Goal: Information Seeking & Learning: Learn about a topic

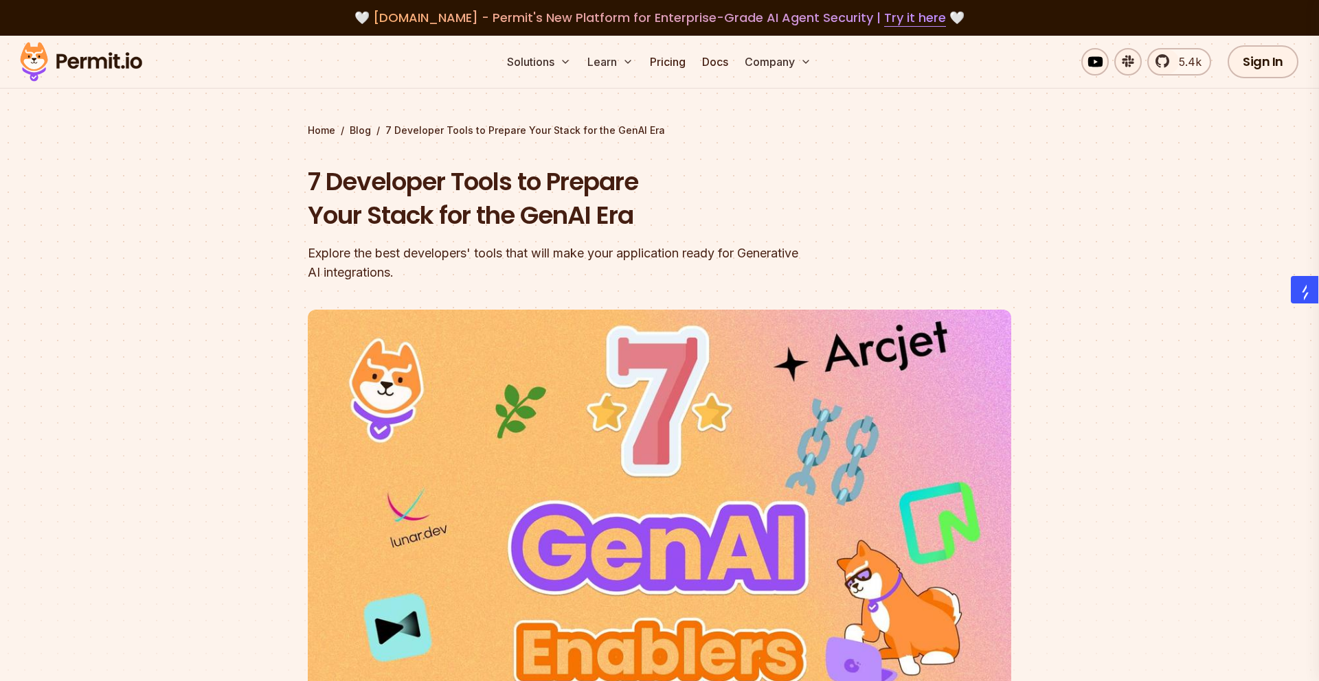
click at [522, 216] on h1 "7 Developer Tools to Prepare Your Stack for the GenAI Era" at bounding box center [572, 199] width 528 height 68
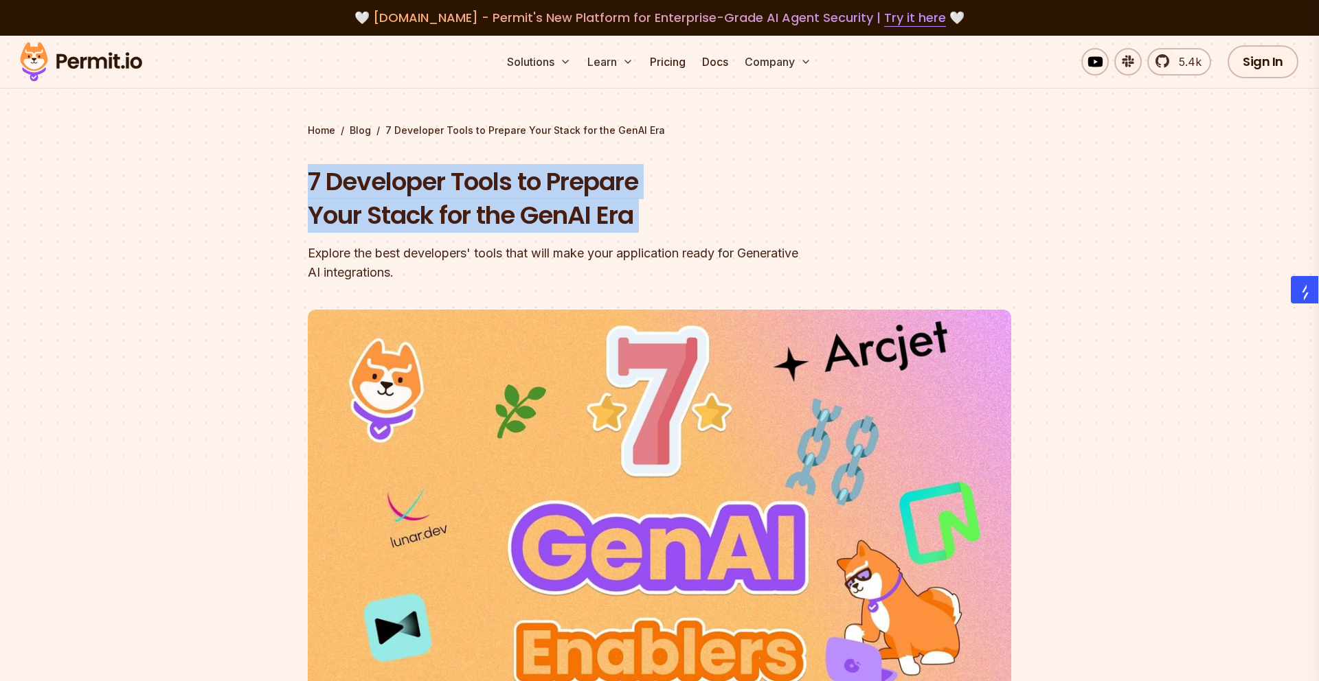
click at [522, 216] on h1 "7 Developer Tools to Prepare Your Stack for the GenAI Era" at bounding box center [572, 199] width 528 height 68
copy h1 "7 Developer Tools to Prepare Your Stack for the GenAI Era"
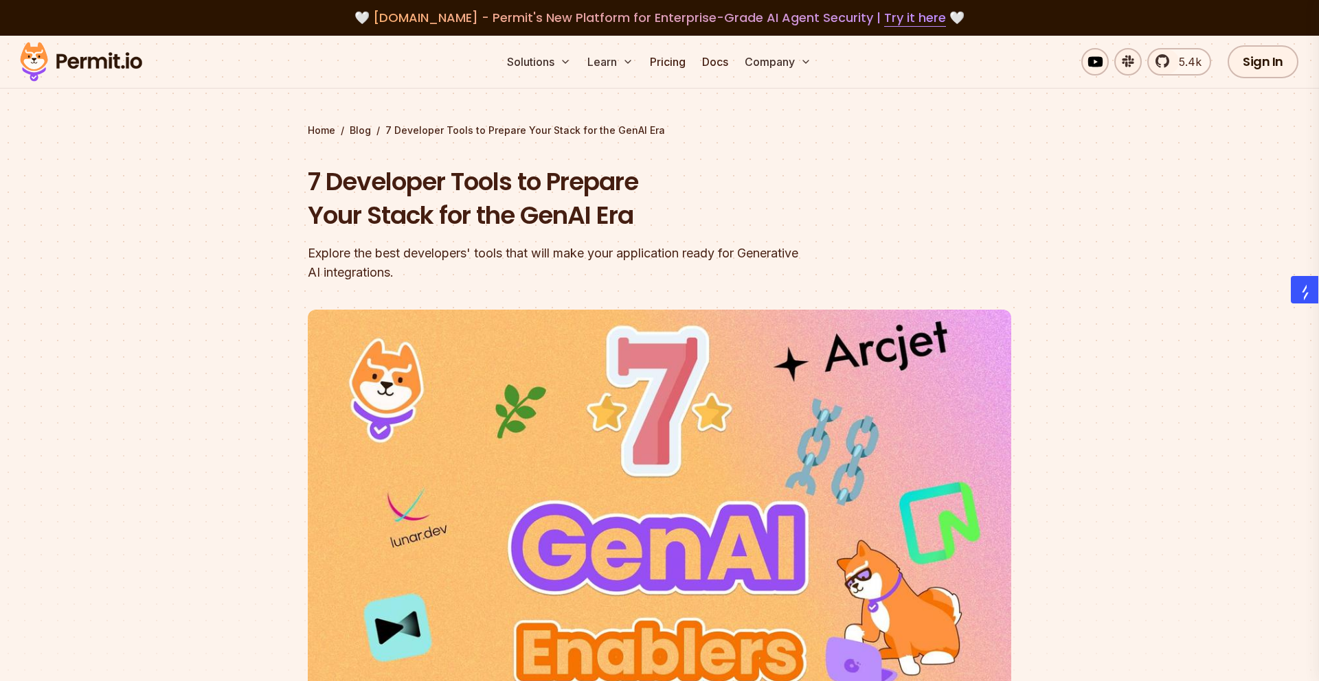
click at [427, 295] on header "7 Developer Tools to Prepare Your Stack for the GenAI Era Explore the best deve…" at bounding box center [659, 472] width 703 height 614
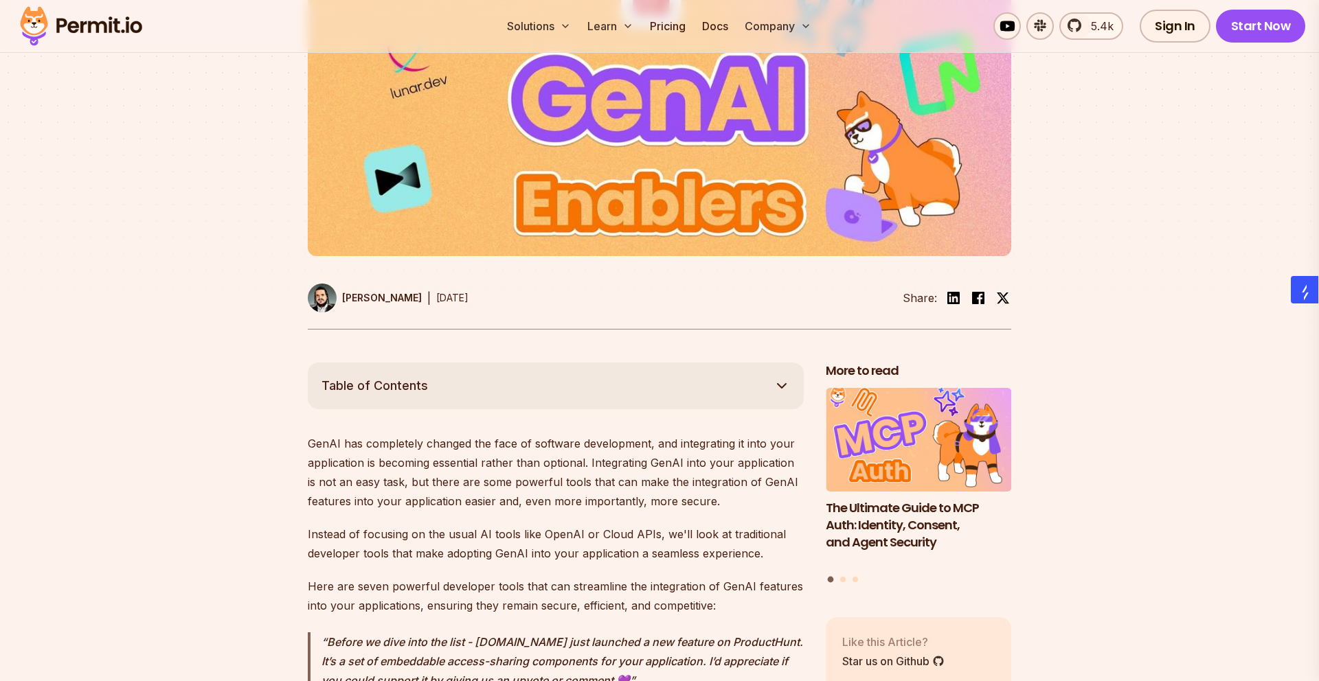
scroll to position [501, 0]
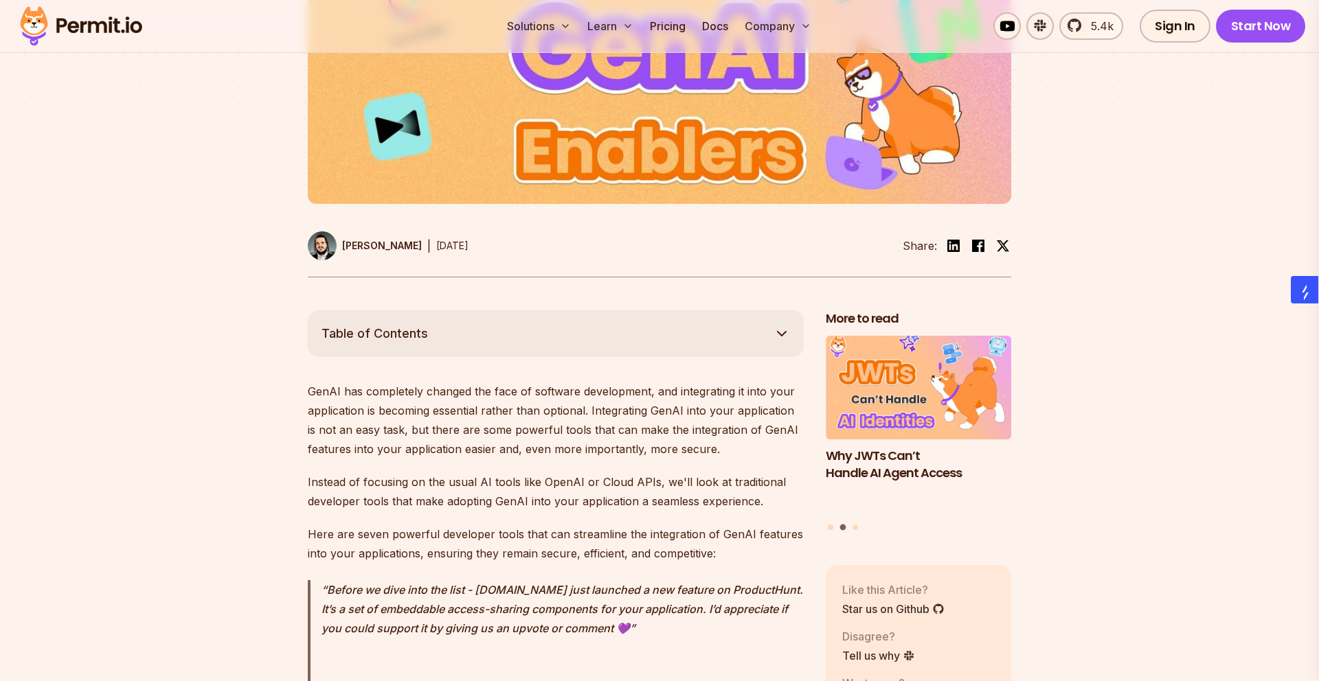
drag, startPoint x: 420, startPoint y: 246, endPoint x: 409, endPoint y: 246, distance: 11.0
click at [409, 246] on div "[PERSON_NAME] | [DATE]" at bounding box center [388, 246] width 161 height 29
click at [401, 256] on link "[PERSON_NAME]" at bounding box center [365, 246] width 114 height 29
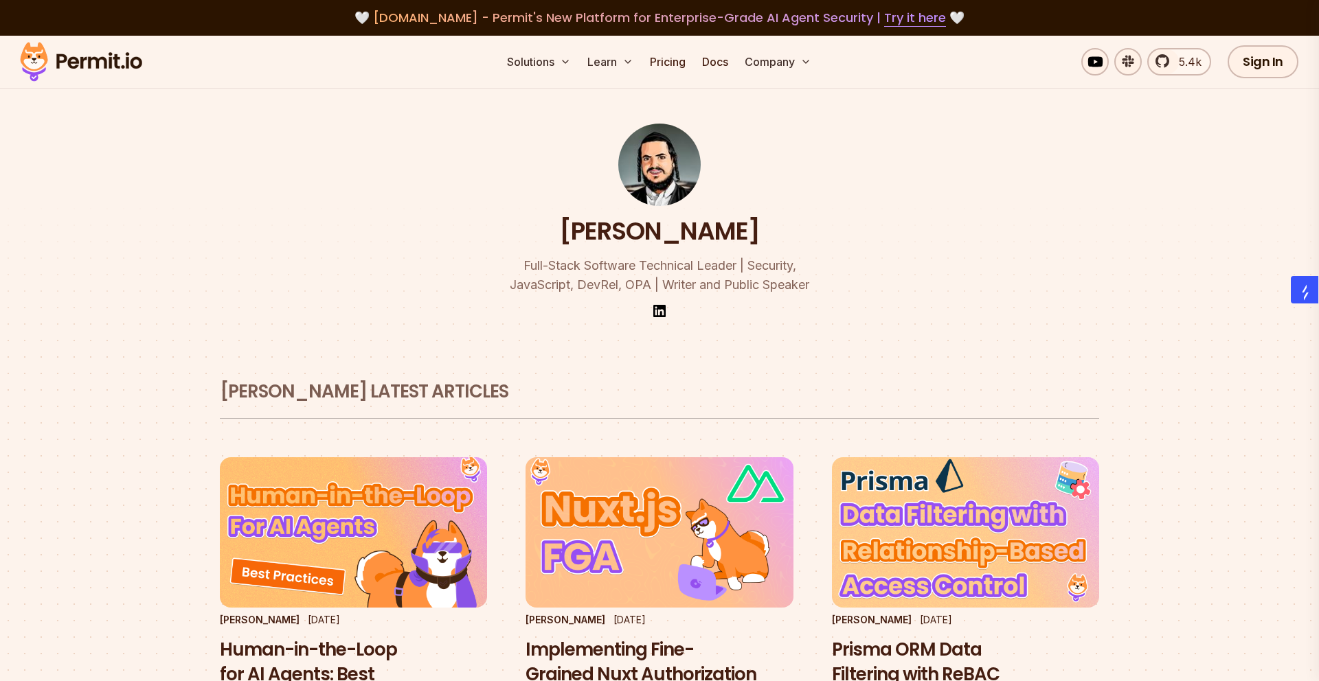
click at [705, 229] on h1 "[PERSON_NAME]" at bounding box center [659, 231] width 201 height 34
copy h1 "[PERSON_NAME]"
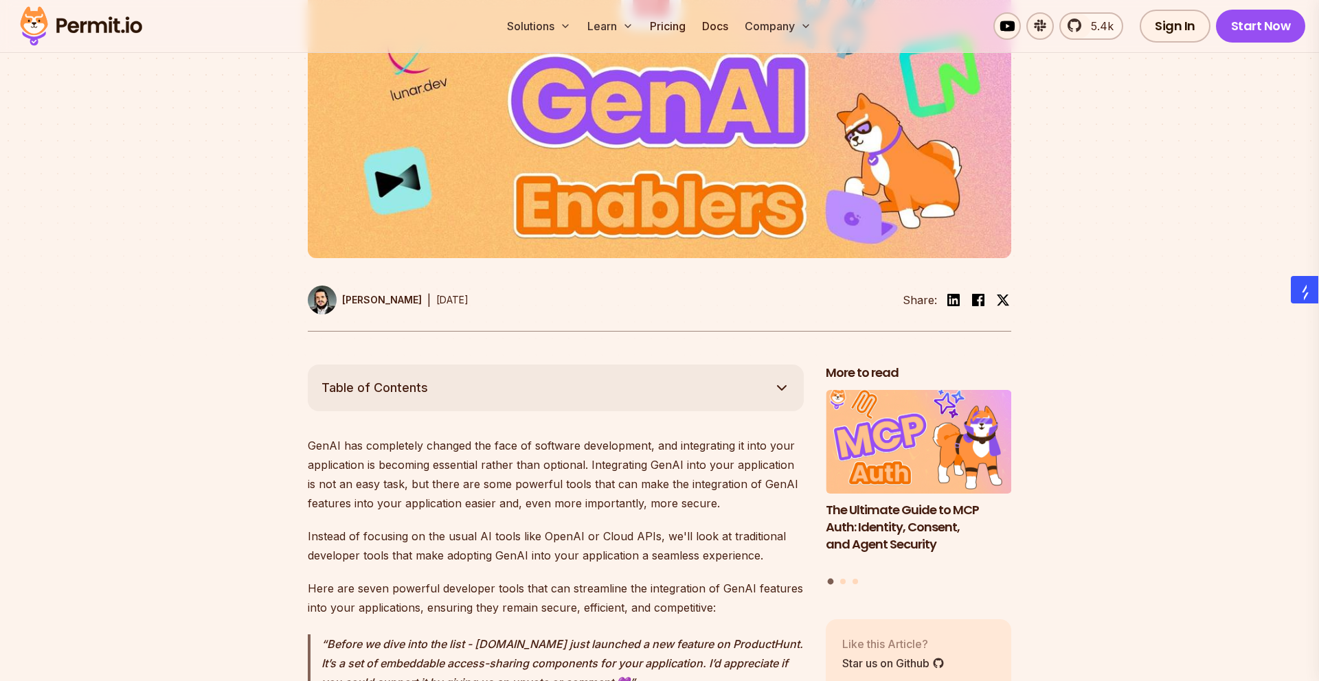
scroll to position [501, 0]
